Goal: Information Seeking & Learning: Learn about a topic

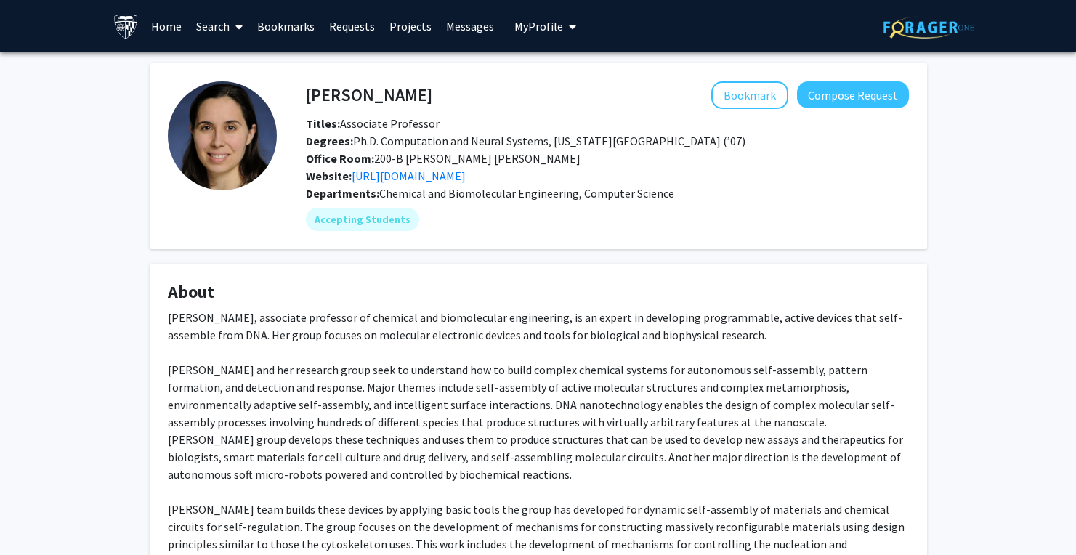
scroll to position [140, 0]
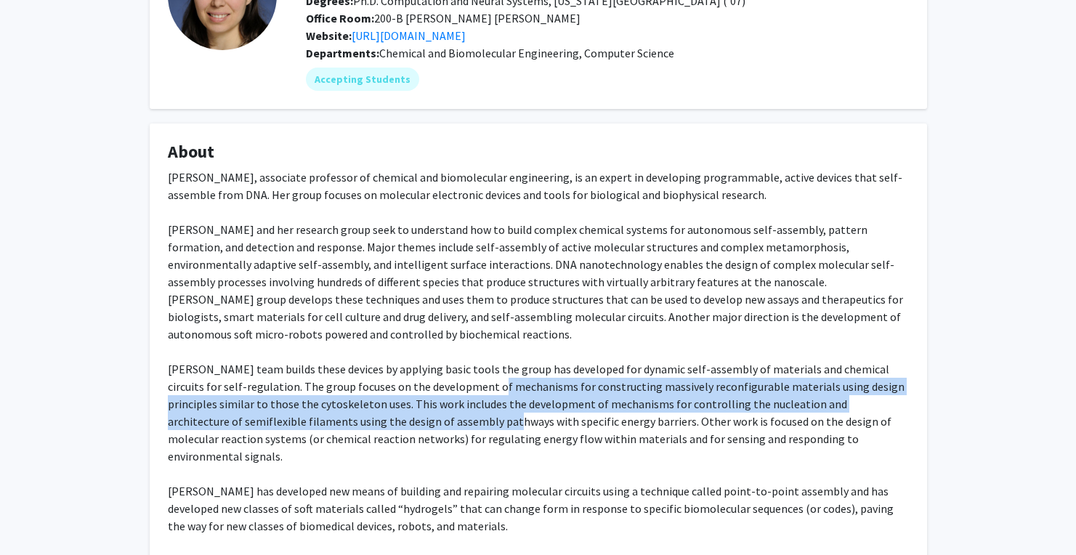
drag, startPoint x: 454, startPoint y: 380, endPoint x: 395, endPoint y: 421, distance: 72.6
click at [395, 421] on div "[PERSON_NAME], associate professor of chemical and biomolecular engineering, is…" at bounding box center [538, 422] width 741 height 506
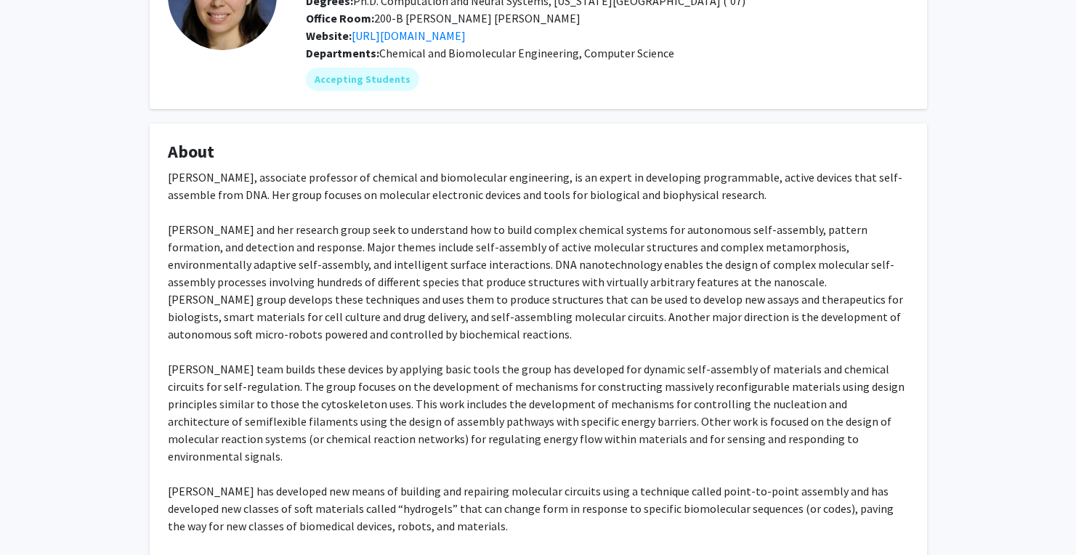
click at [351, 348] on div "[PERSON_NAME], associate professor of chemical and biomolecular engineering, is…" at bounding box center [538, 422] width 741 height 506
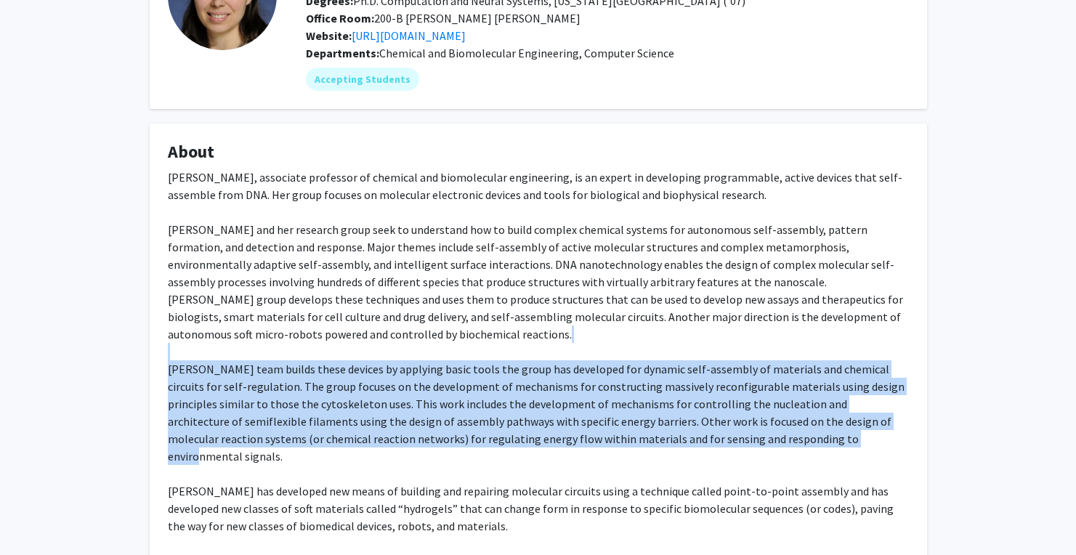
drag, startPoint x: 373, startPoint y: 359, endPoint x: 735, endPoint y: 433, distance: 370.1
click at [735, 433] on div "[PERSON_NAME], associate professor of chemical and biomolecular engineering, is…" at bounding box center [538, 422] width 741 height 506
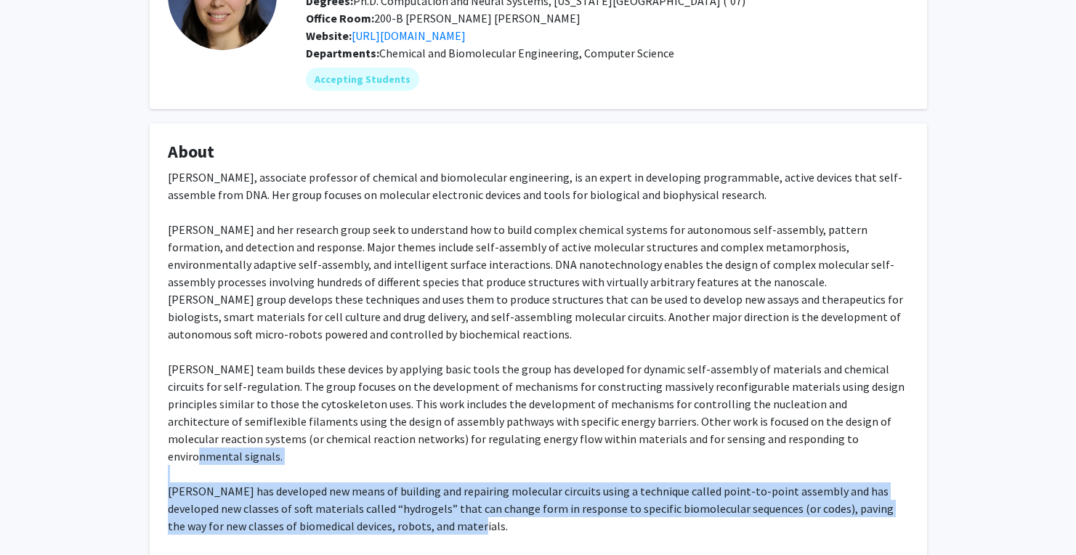
drag, startPoint x: 735, startPoint y: 433, endPoint x: 464, endPoint y: 510, distance: 281.7
click at [464, 510] on div "[PERSON_NAME], associate professor of chemical and biomolecular engineering, is…" at bounding box center [538, 422] width 741 height 506
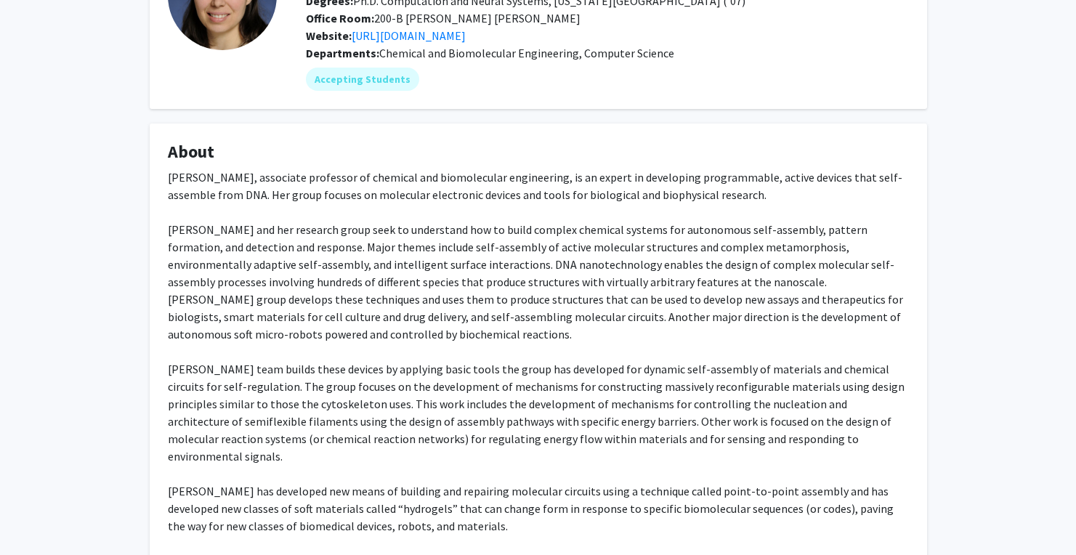
click at [464, 509] on div "[PERSON_NAME], associate professor of chemical and biomolecular engineering, is…" at bounding box center [538, 422] width 741 height 506
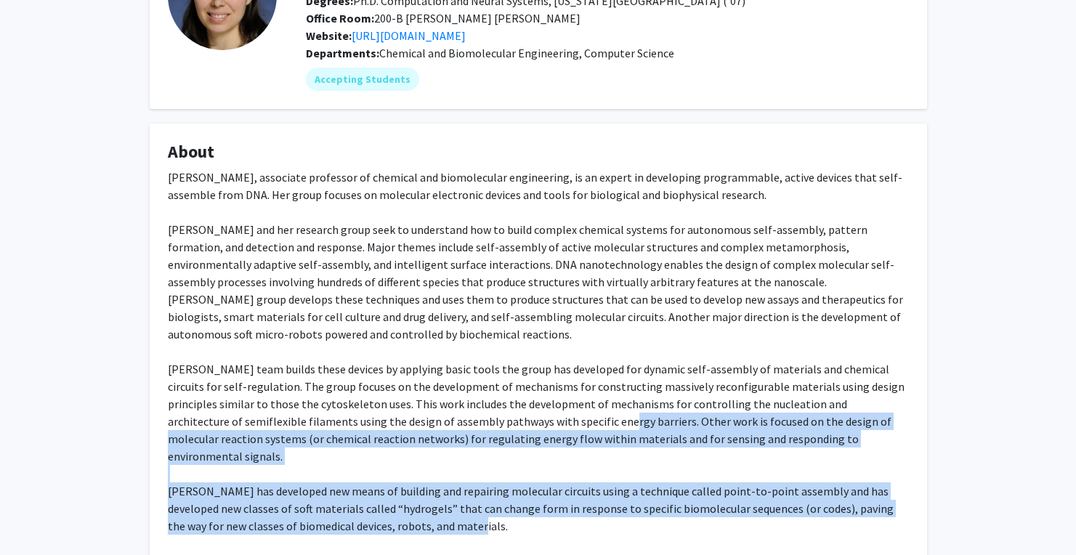
drag, startPoint x: 466, startPoint y: 486, endPoint x: 500, endPoint y: 424, distance: 70.6
click at [500, 424] on div "[PERSON_NAME], associate professor of chemical and biomolecular engineering, is…" at bounding box center [538, 422] width 741 height 506
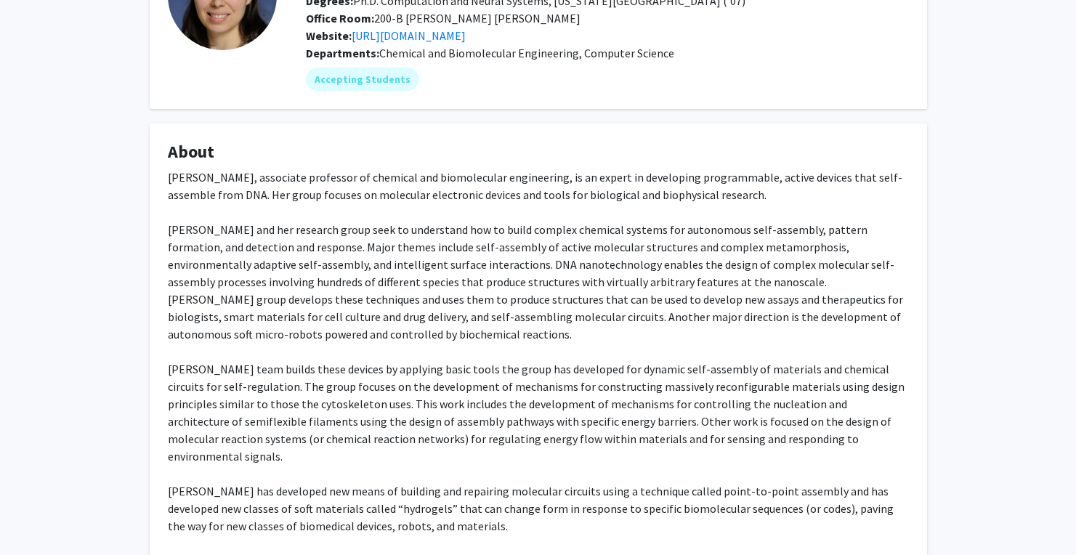
click at [493, 427] on div "[PERSON_NAME], associate professor of chemical and biomolecular engineering, is…" at bounding box center [538, 422] width 741 height 506
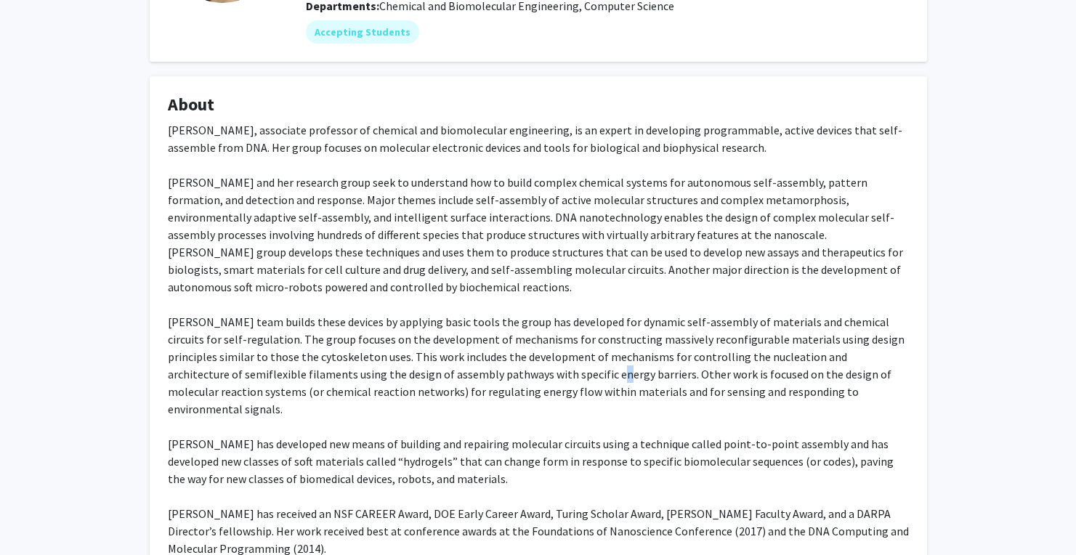
scroll to position [0, 0]
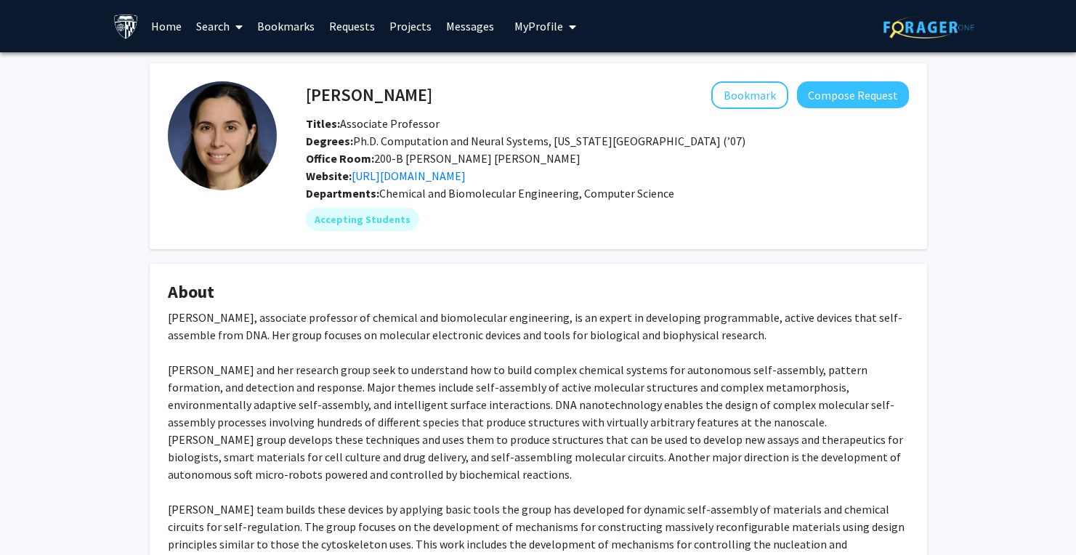
click at [739, 114] on div "[PERSON_NAME] Bookmark Compose Request Titles: Associate Professor Degrees: Ph.…" at bounding box center [607, 132] width 625 height 103
click at [740, 94] on button "Bookmark" at bounding box center [749, 95] width 77 height 28
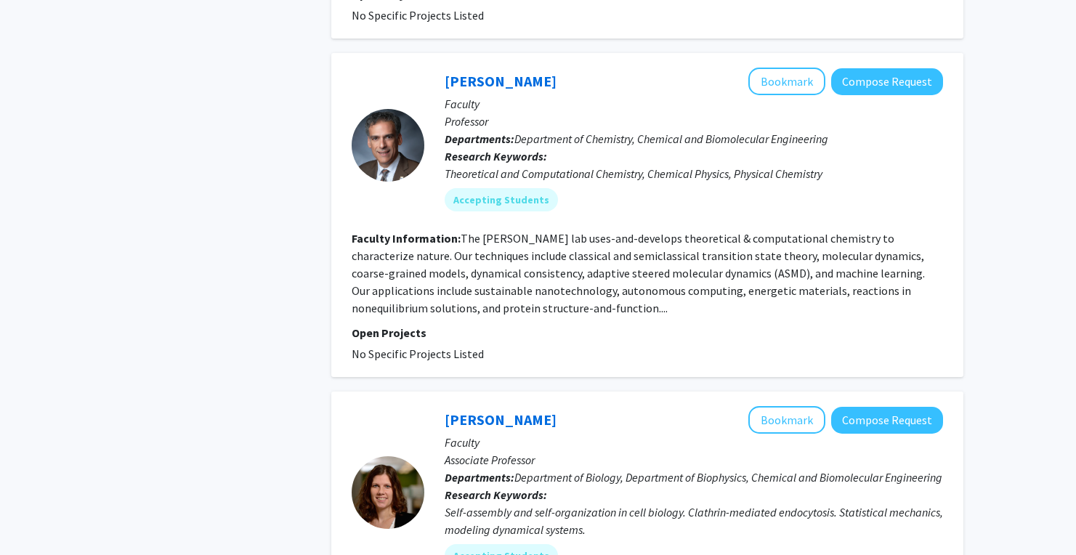
scroll to position [2011, 0]
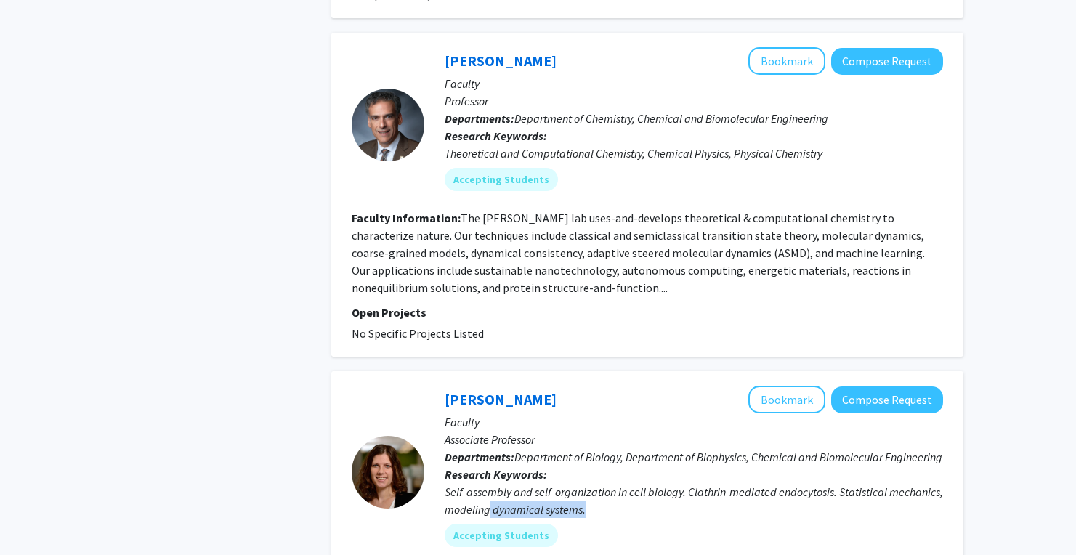
drag, startPoint x: 617, startPoint y: 514, endPoint x: 485, endPoint y: 504, distance: 131.9
click at [486, 506] on div "Self-assembly and self-organization in cell biology. Clathrin-mediated endocyto…" at bounding box center [694, 500] width 498 height 35
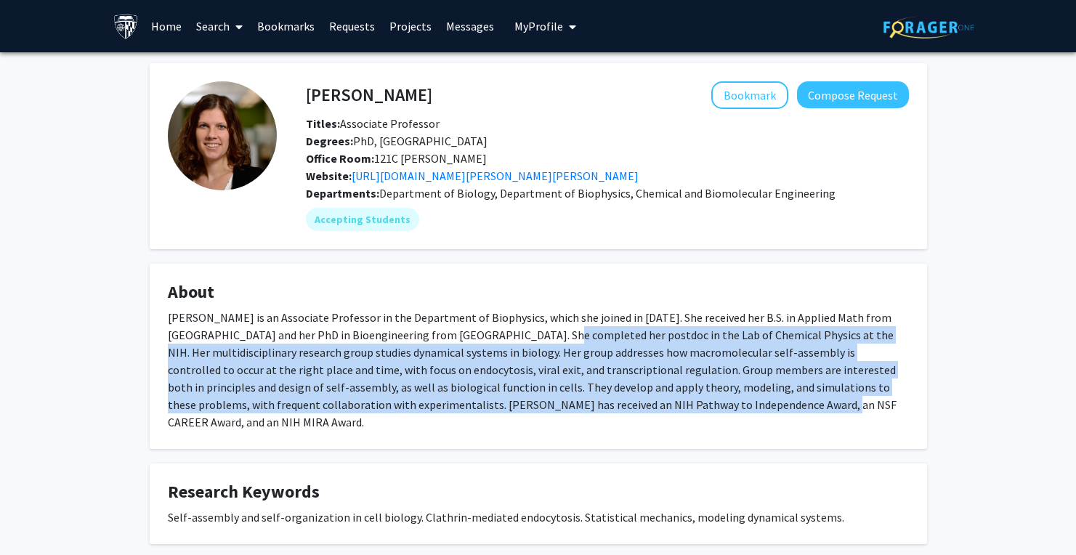
drag, startPoint x: 514, startPoint y: 312, endPoint x: 693, endPoint y: 412, distance: 205.6
click at [693, 411] on div "[PERSON_NAME] is an Associate Professor in the Department of Biophysics, which …" at bounding box center [538, 370] width 741 height 122
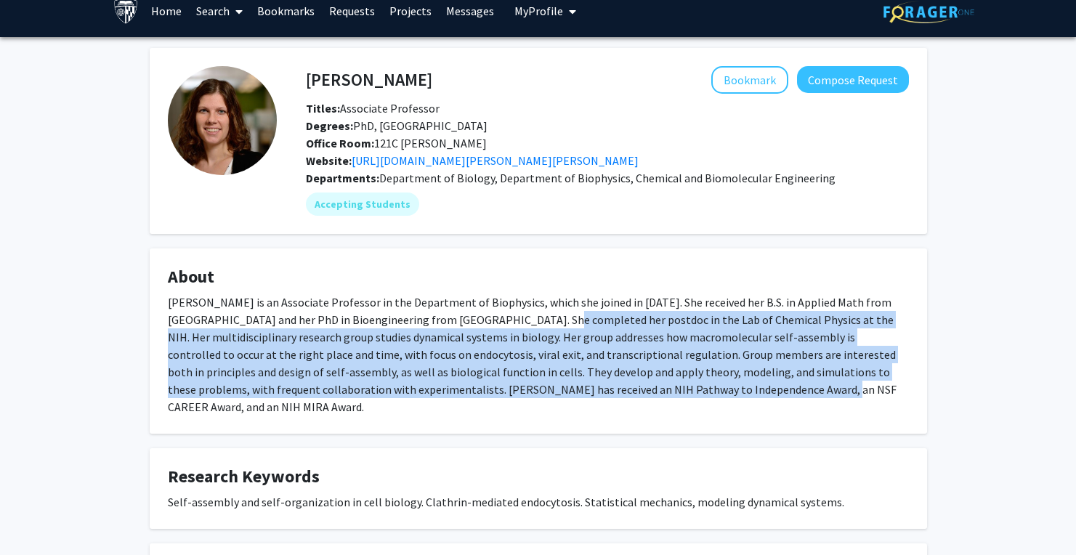
scroll to position [41, 0]
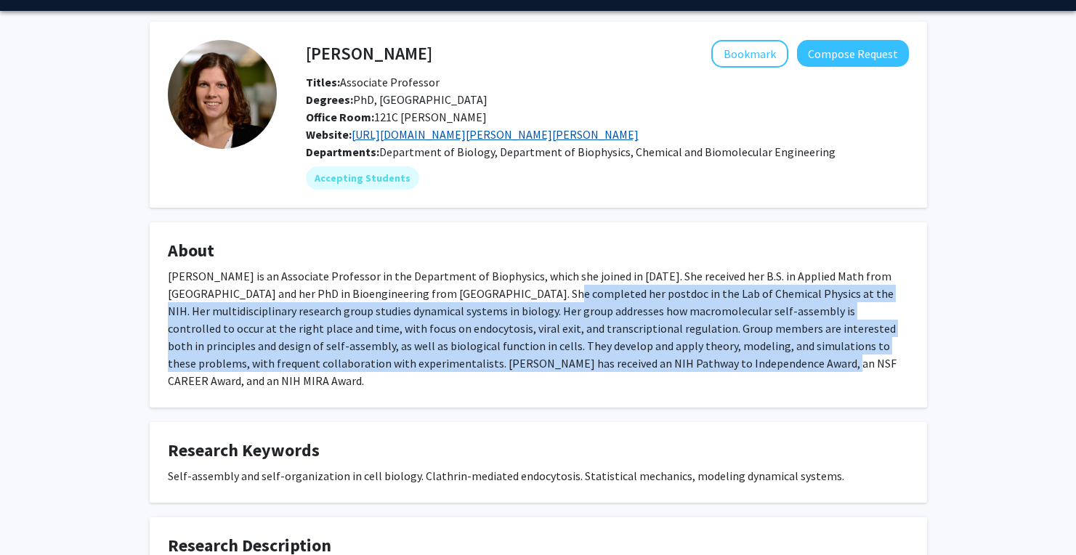
click at [502, 133] on link "[URL][DOMAIN_NAME][PERSON_NAME][PERSON_NAME]" at bounding box center [495, 134] width 287 height 15
click at [752, 57] on button "Bookmark" at bounding box center [749, 54] width 77 height 28
